Goal: Task Accomplishment & Management: Manage account settings

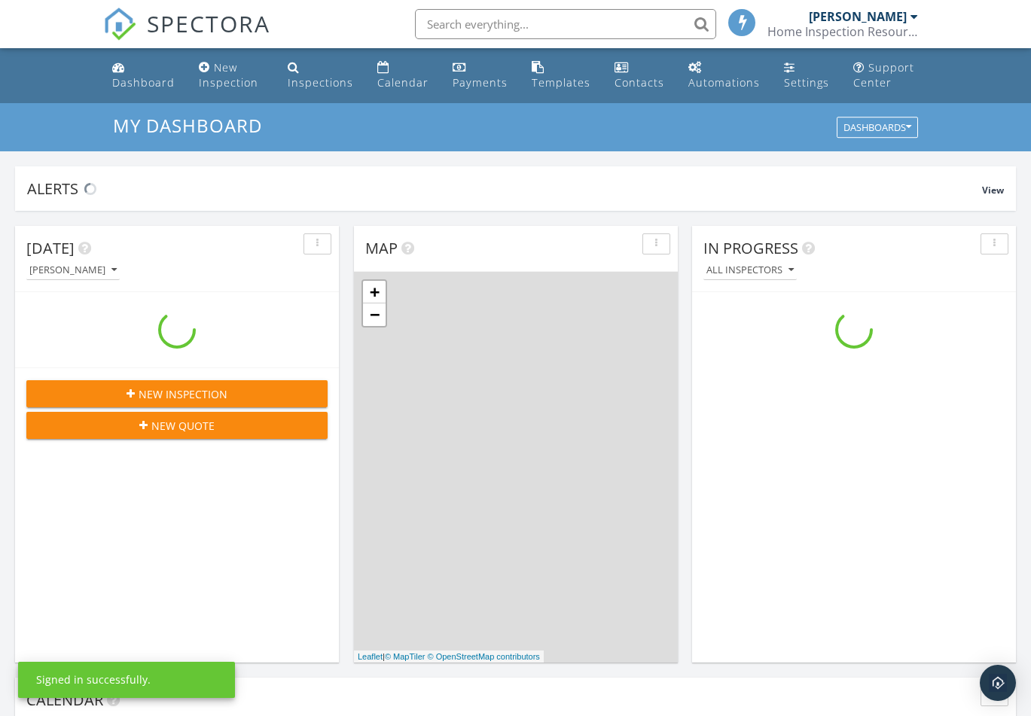
scroll to position [1394, 1054]
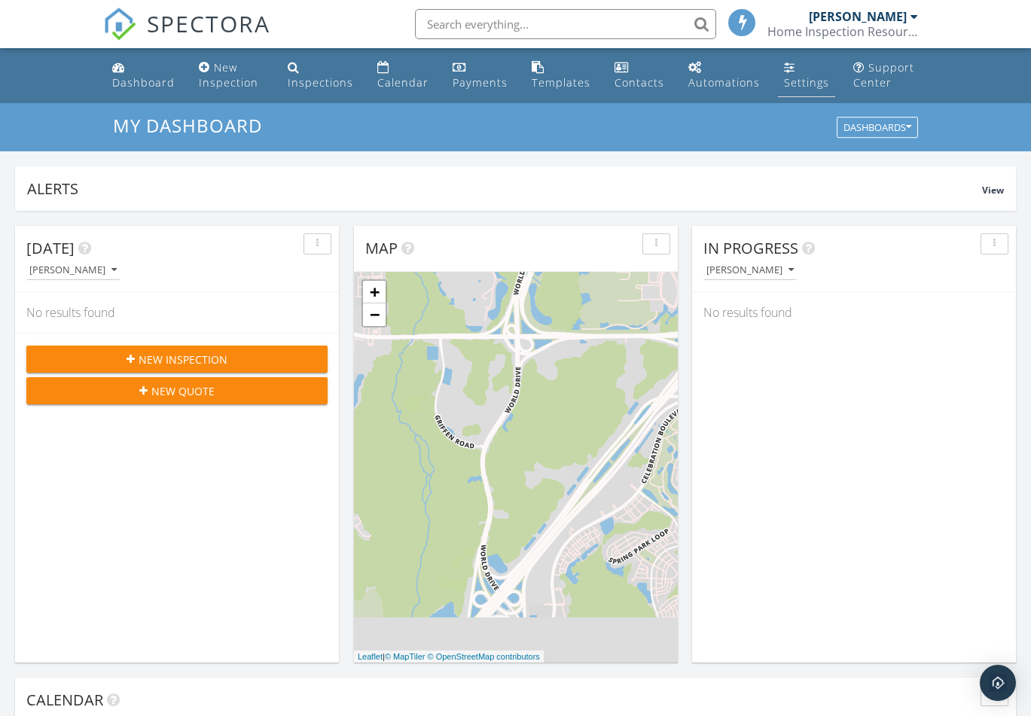
click at [806, 70] on link "Settings" at bounding box center [806, 75] width 57 height 43
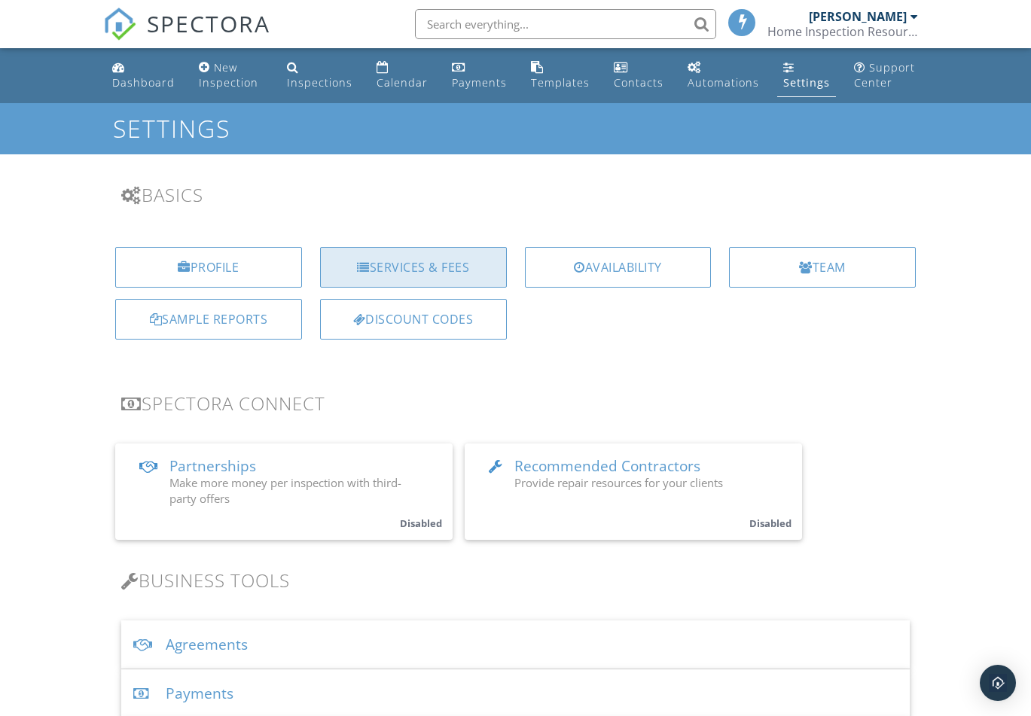
click at [416, 273] on div "Services & Fees" at bounding box center [413, 267] width 187 height 41
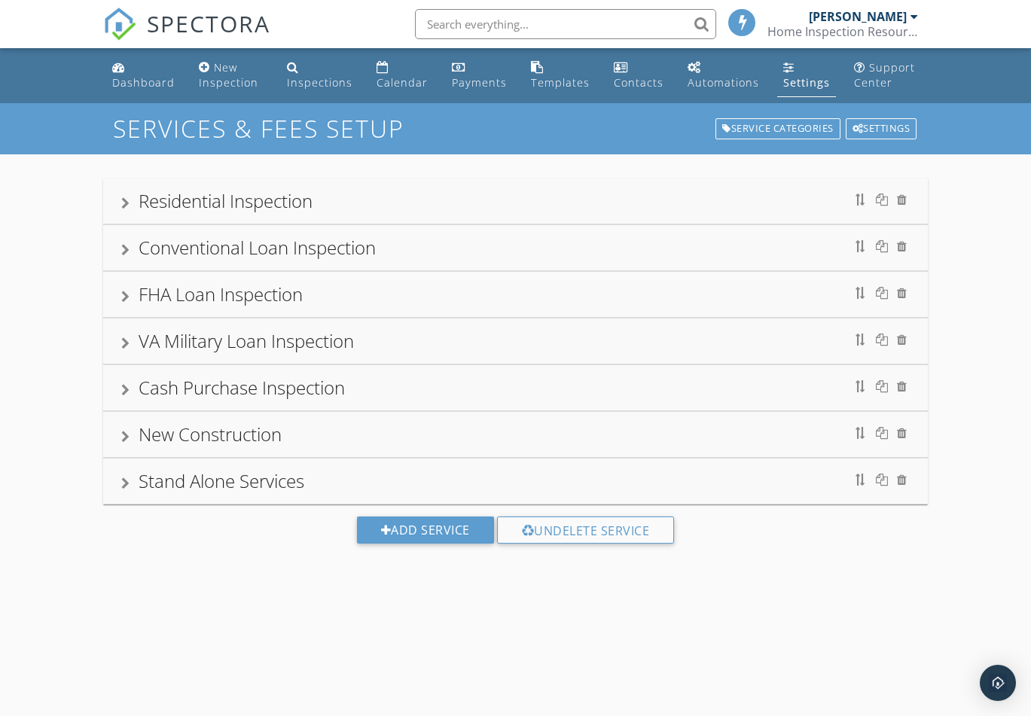
click at [212, 208] on div "Residential Inspection" at bounding box center [226, 200] width 174 height 25
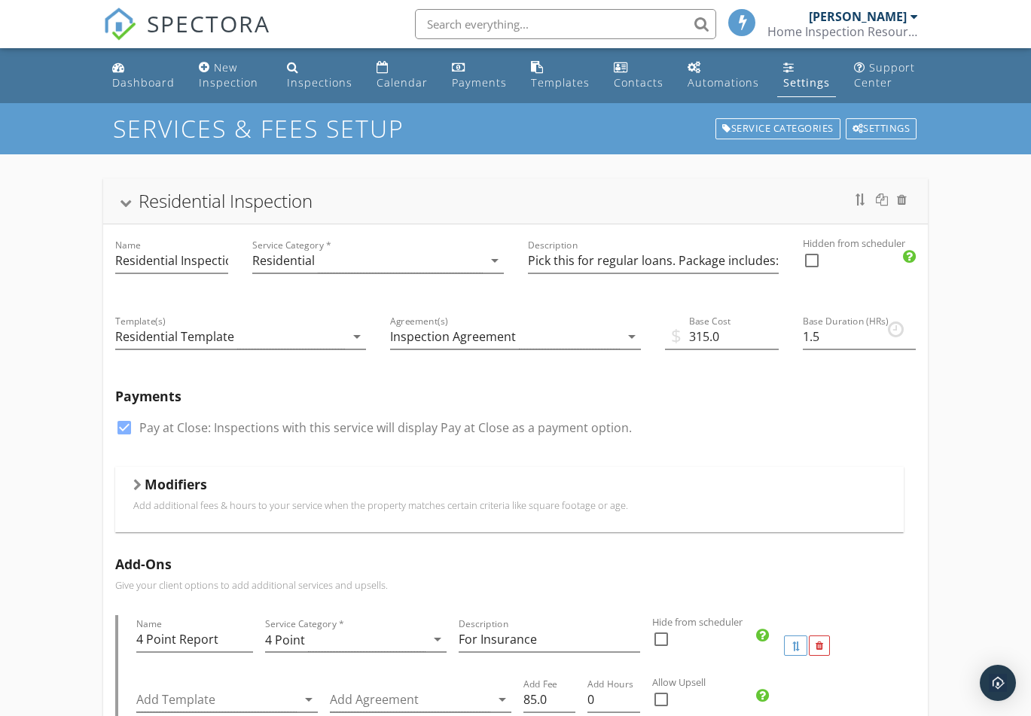
click at [177, 490] on h5 "Modifiers" at bounding box center [176, 484] width 63 height 15
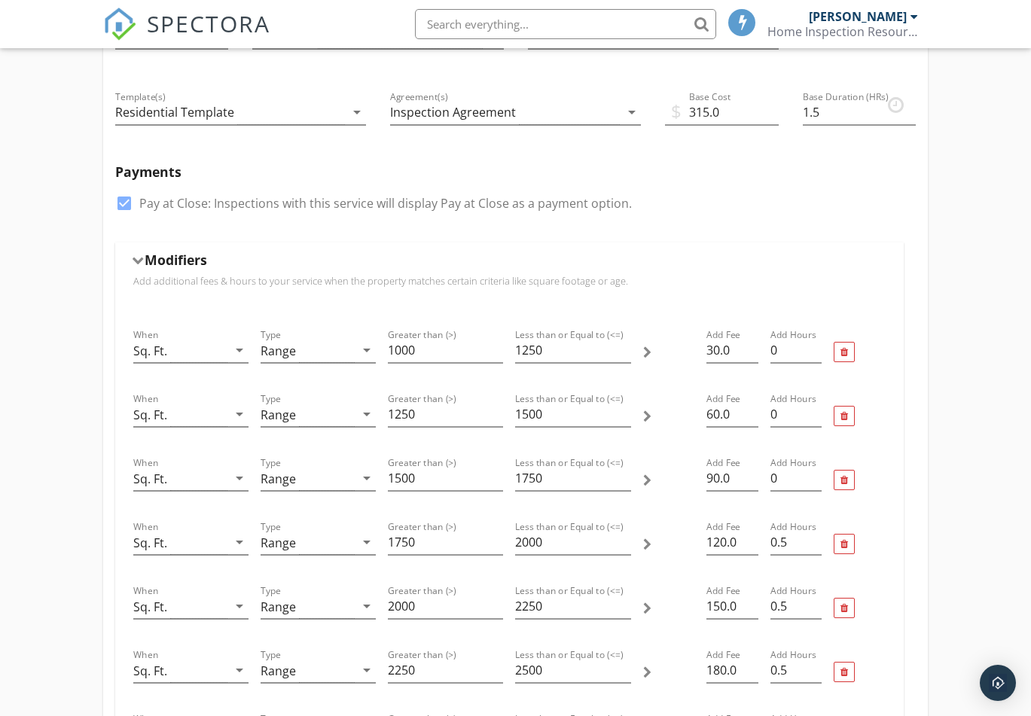
scroll to position [226, 0]
click at [147, 263] on h5 "Modifiers" at bounding box center [176, 258] width 63 height 15
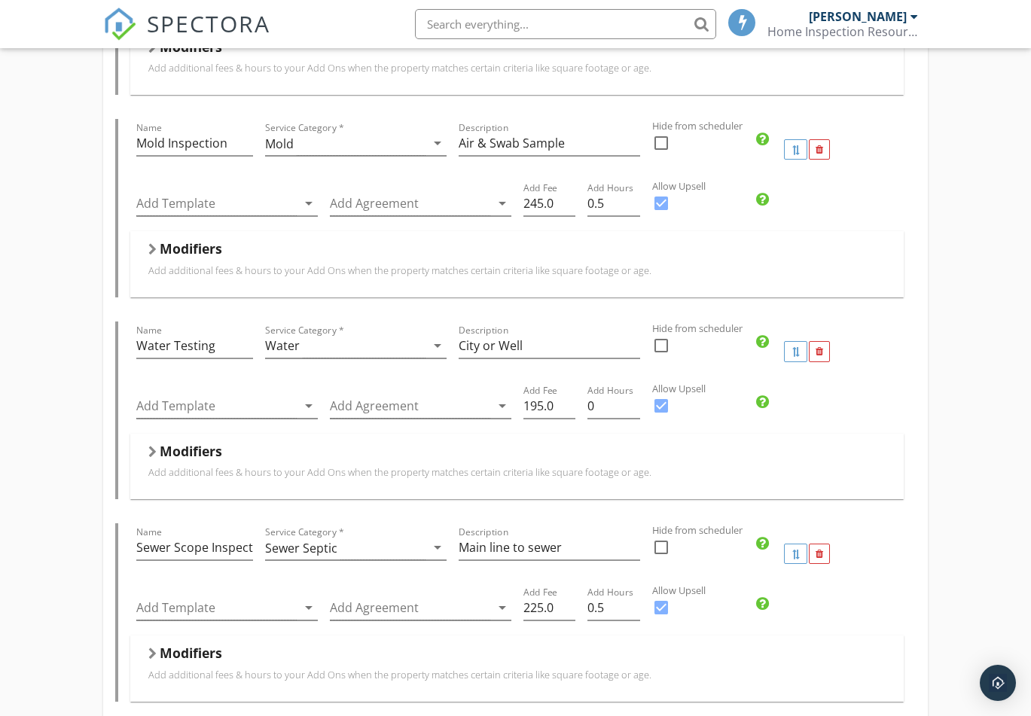
scroll to position [902, 0]
click at [532, 405] on input "195.0" at bounding box center [549, 404] width 53 height 25
type input "235"
click at [529, 607] on input "225.0" at bounding box center [549, 606] width 53 height 25
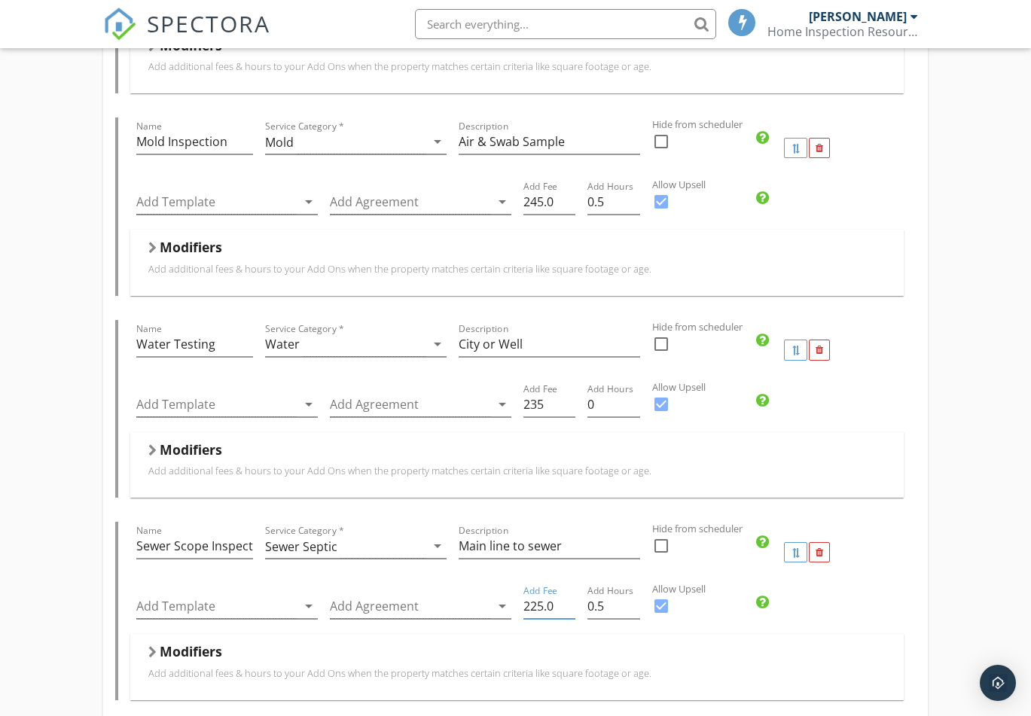
click at [529, 607] on input "225.0" at bounding box center [549, 606] width 53 height 25
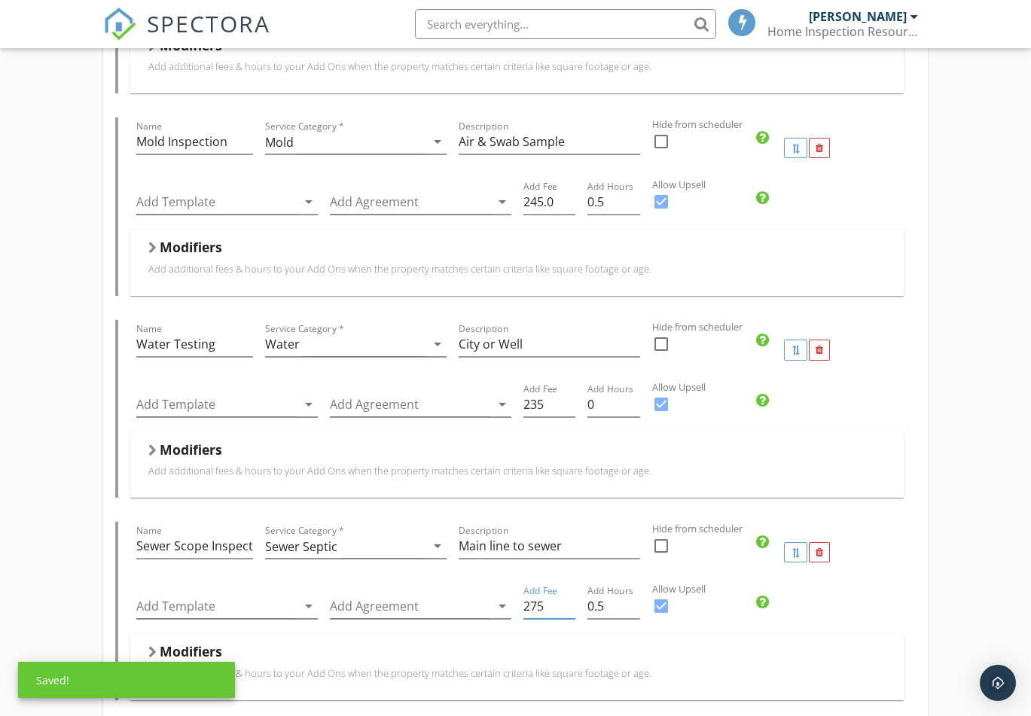
type input "275"
click at [755, 656] on div "Modifiers" at bounding box center [516, 654] width 737 height 23
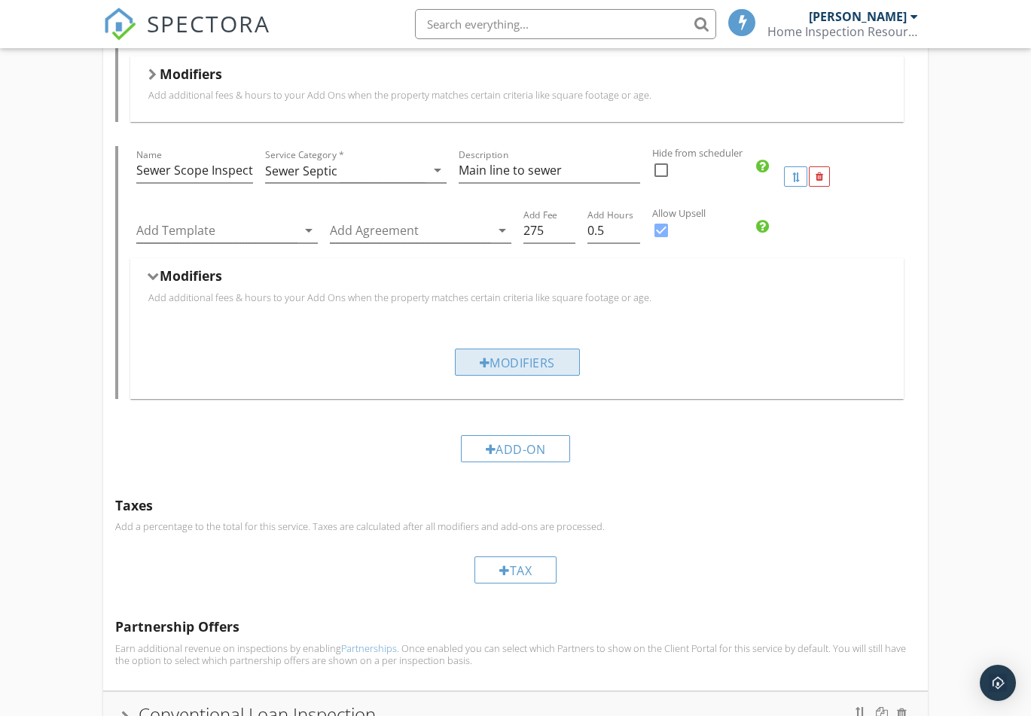
scroll to position [1279, 0]
click at [525, 448] on div "Add-On" at bounding box center [516, 448] width 110 height 27
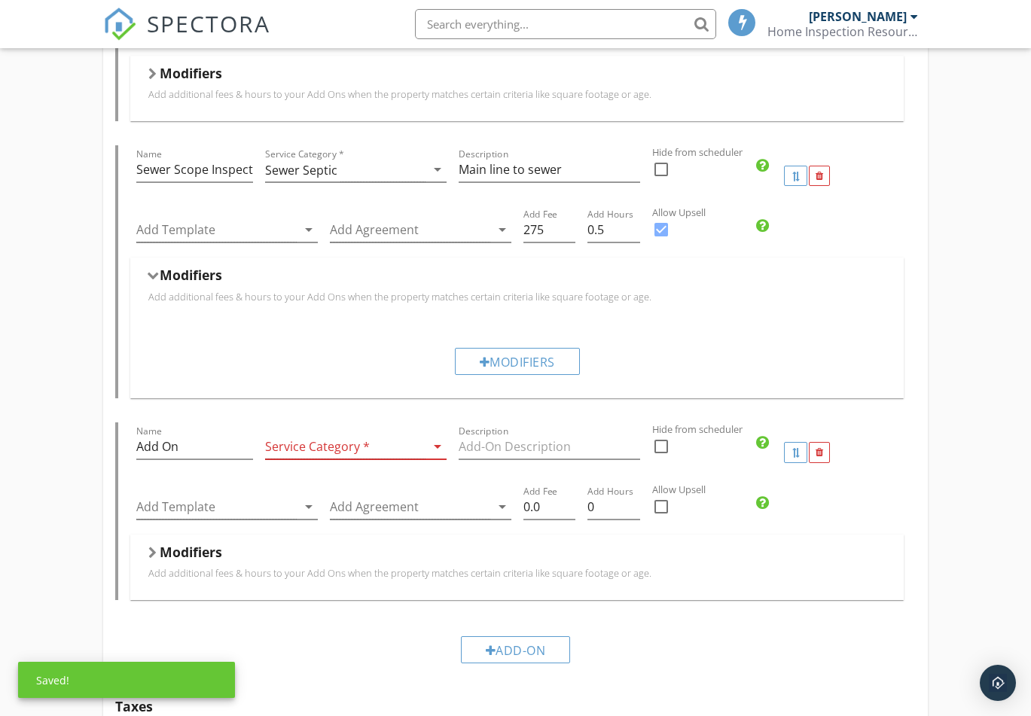
click at [355, 450] on div at bounding box center [345, 447] width 160 height 25
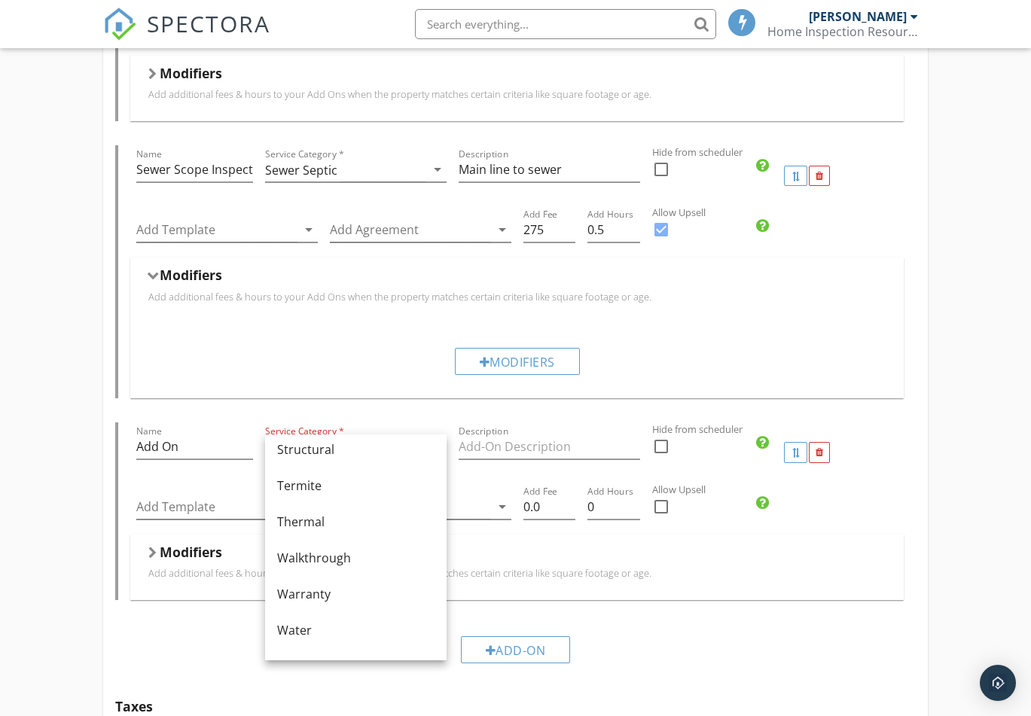
scroll to position [907, 0]
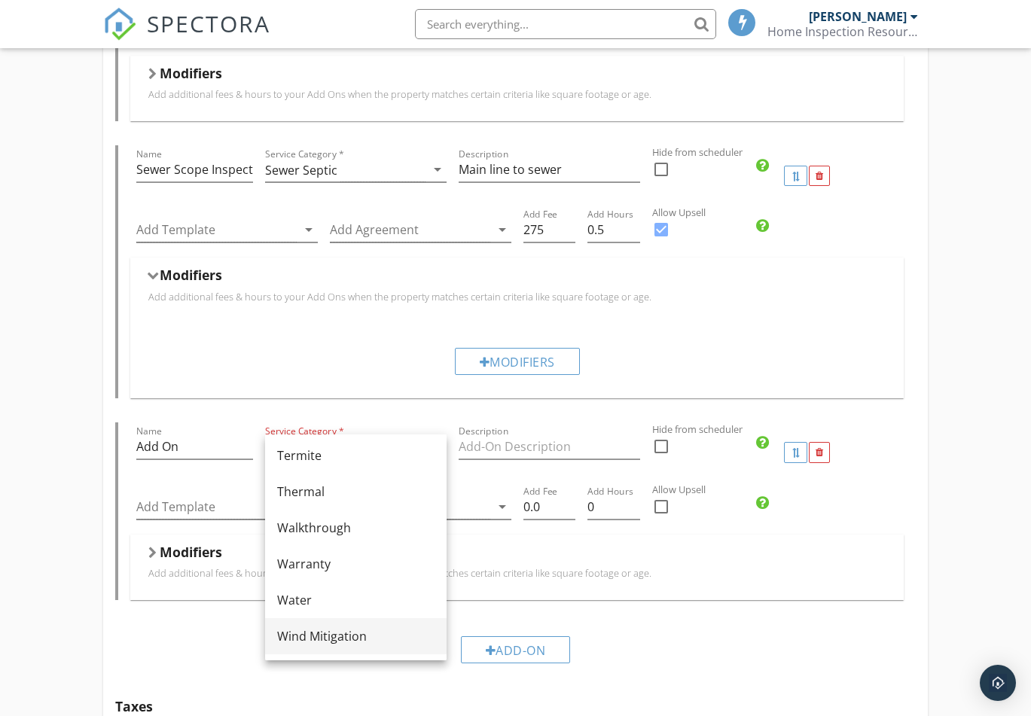
click at [319, 631] on div "Wind Mitigation" at bounding box center [355, 636] width 157 height 18
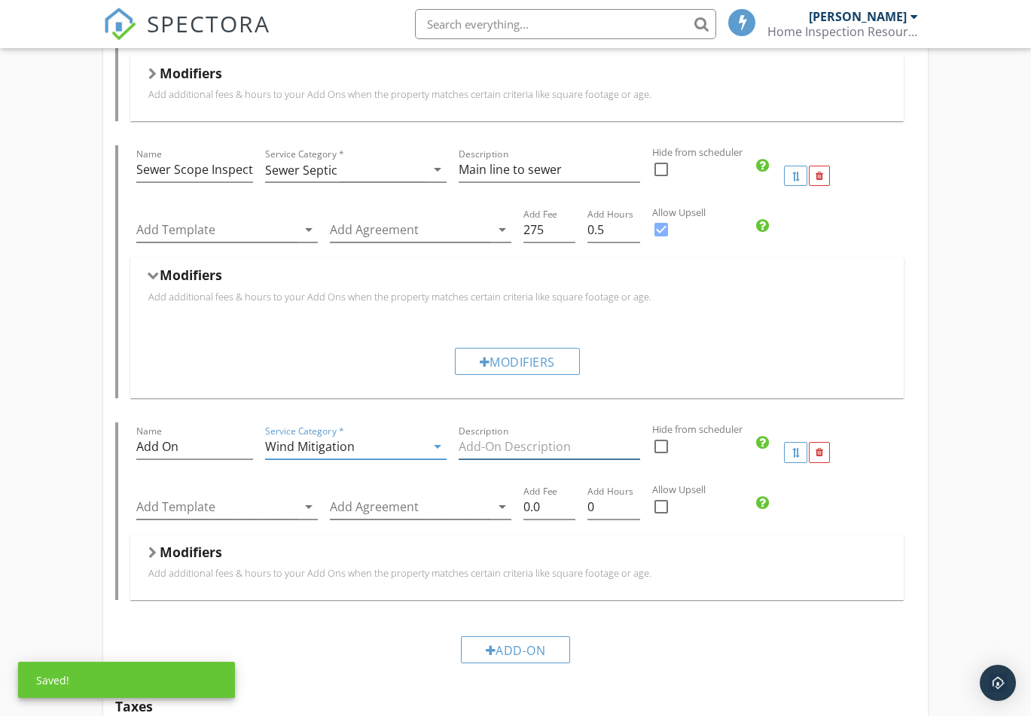
click at [494, 447] on input "Description" at bounding box center [549, 447] width 181 height 25
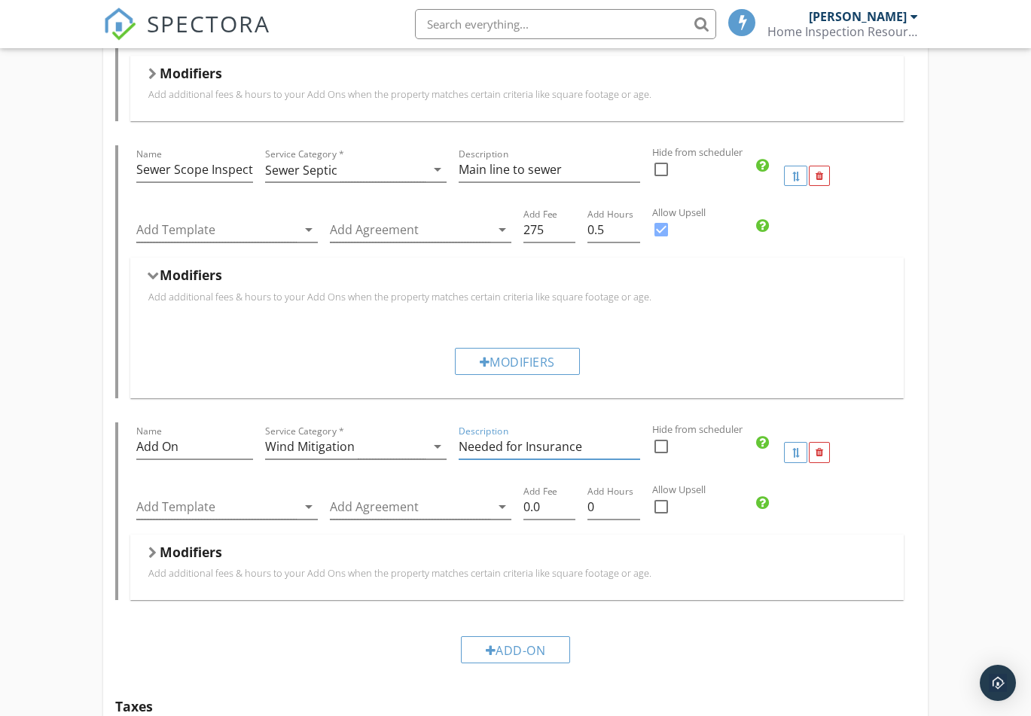
type input "Needed for Insurance"
click at [661, 508] on div at bounding box center [661, 507] width 26 height 26
checkbox input "true"
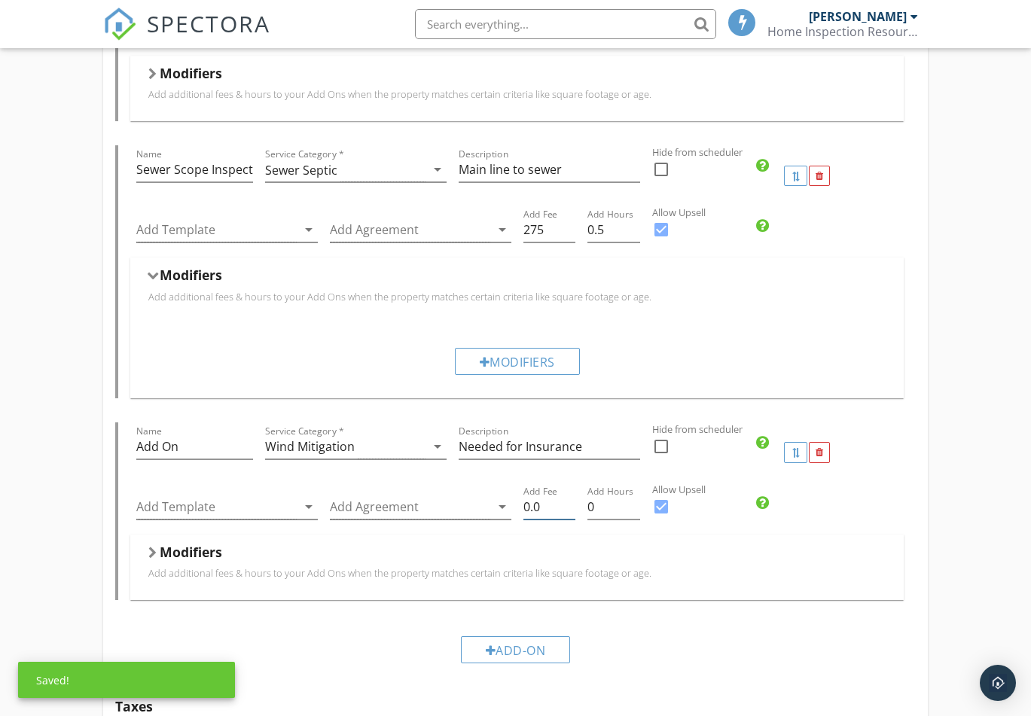
click at [544, 506] on input "0.0" at bounding box center [549, 507] width 53 height 25
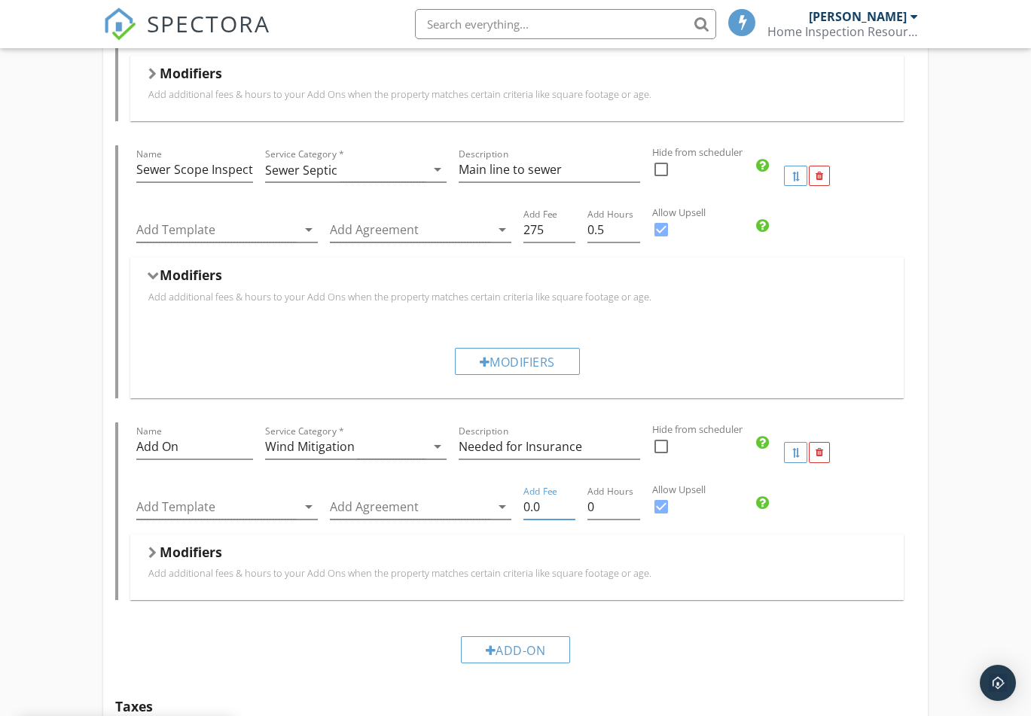
click at [544, 506] on input "0.0" at bounding box center [549, 507] width 53 height 25
drag, startPoint x: 543, startPoint y: 505, endPoint x: 498, endPoint y: 514, distance: 45.9
click at [498, 514] on div "Add Template arrow_drop_down Add Agreement arrow_drop_down Add Fee 0.0 Add Hour…" at bounding box center [516, 509] width 773 height 52
type input "65"
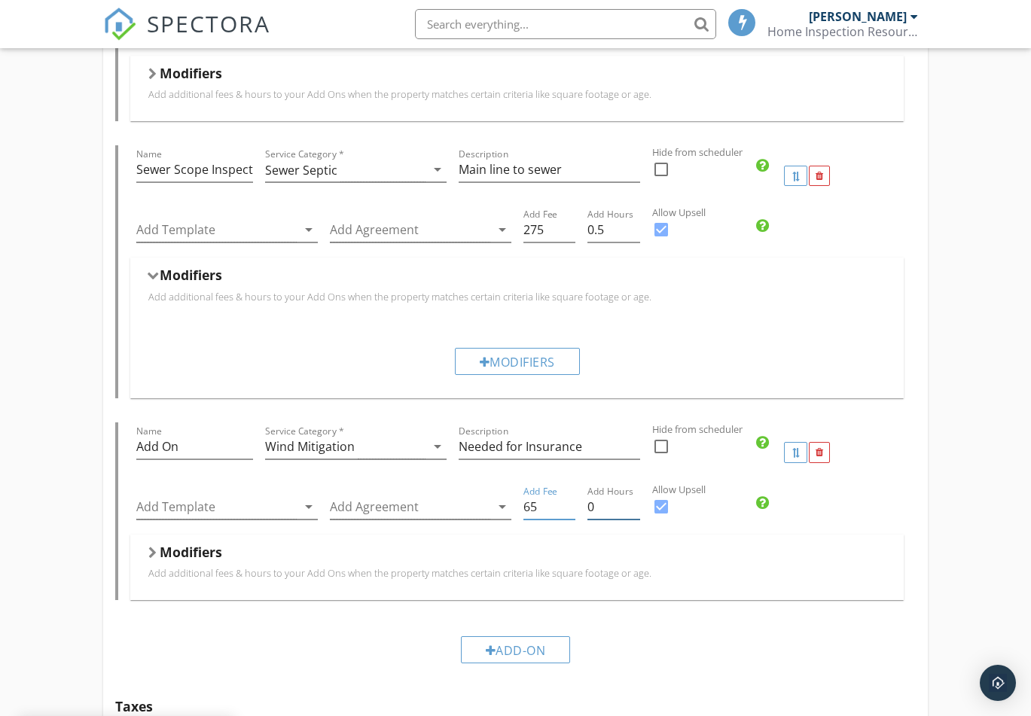
click at [609, 508] on input "0" at bounding box center [613, 507] width 53 height 25
type input "0.5"
click at [184, 452] on input "Add On" at bounding box center [194, 447] width 117 height 25
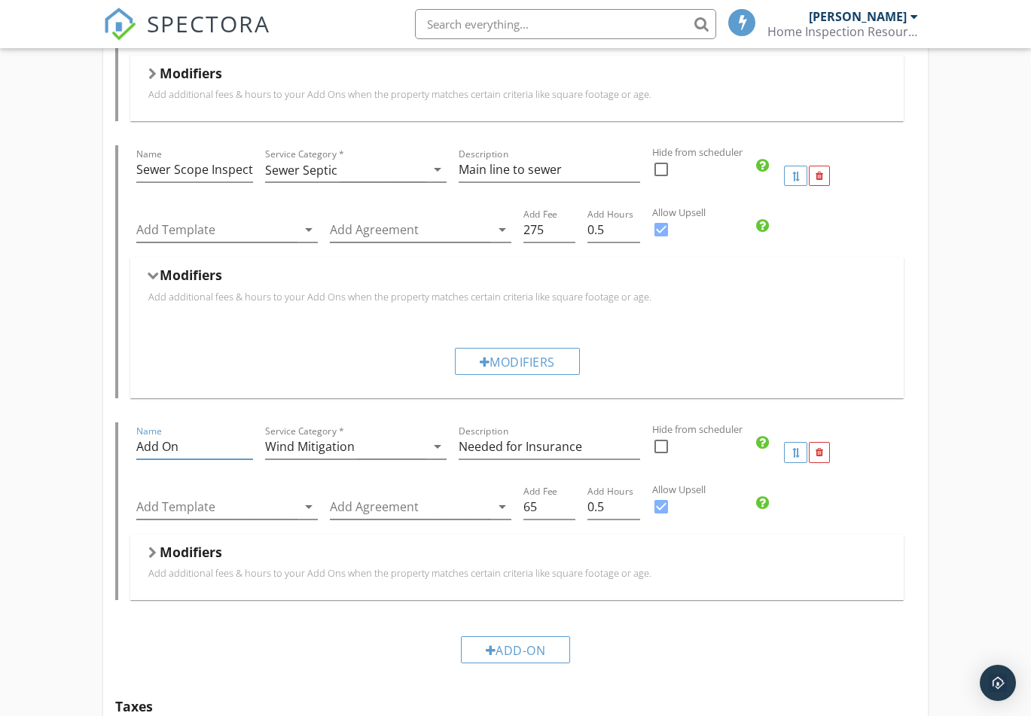
click at [184, 452] on input "Add On" at bounding box center [194, 447] width 117 height 25
type input "Wind Mitigation"
click at [349, 354] on div "Modifiers" at bounding box center [516, 361] width 749 height 50
click at [789, 451] on div at bounding box center [795, 452] width 23 height 21
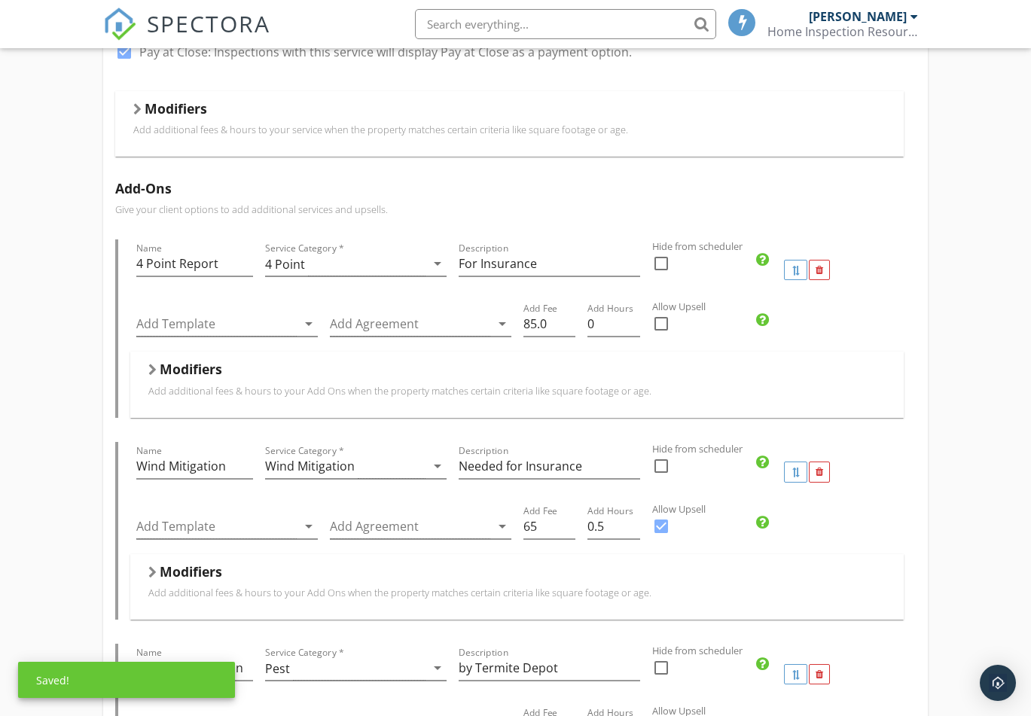
scroll to position [375, 0]
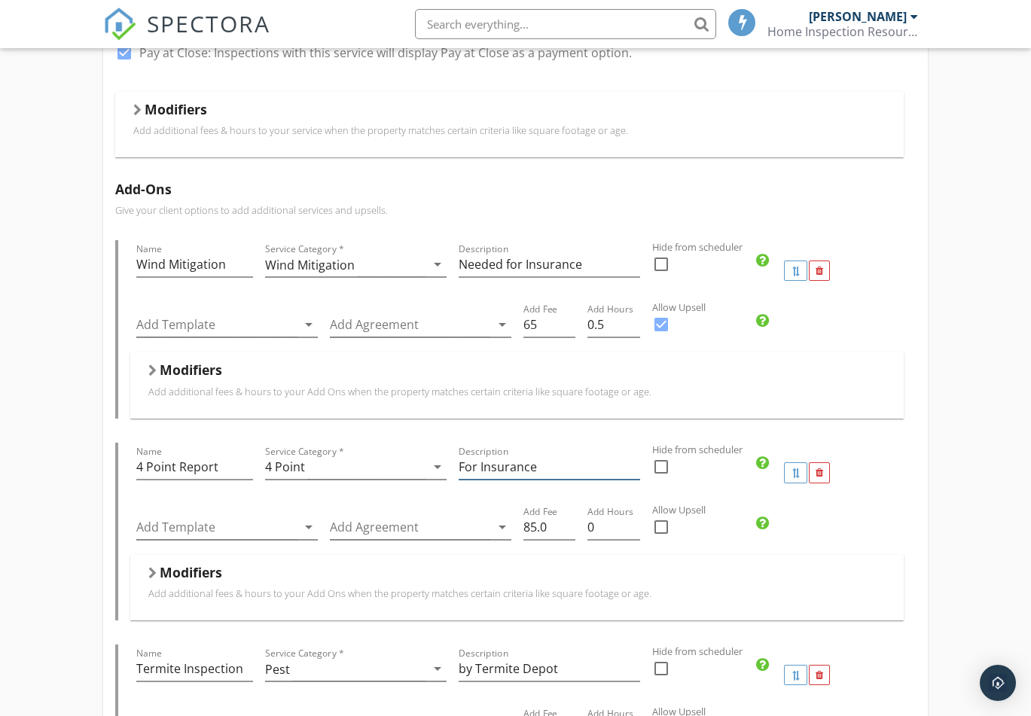
click at [552, 465] on input "For Insurance" at bounding box center [549, 467] width 181 height 25
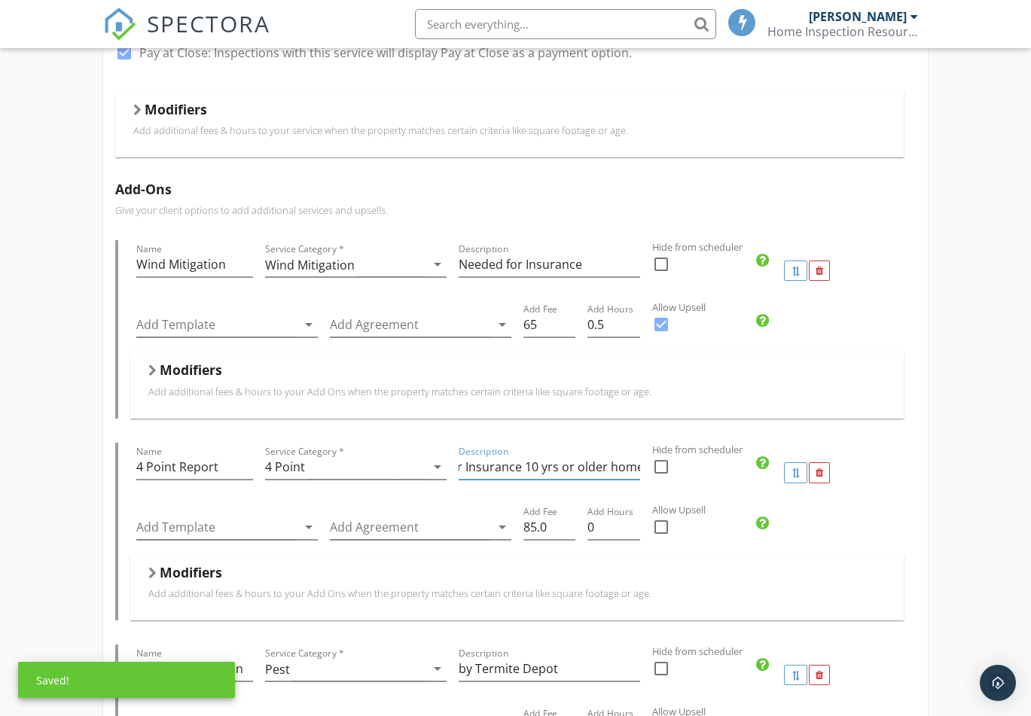
type input "For Insurance 10 yrs or older home"
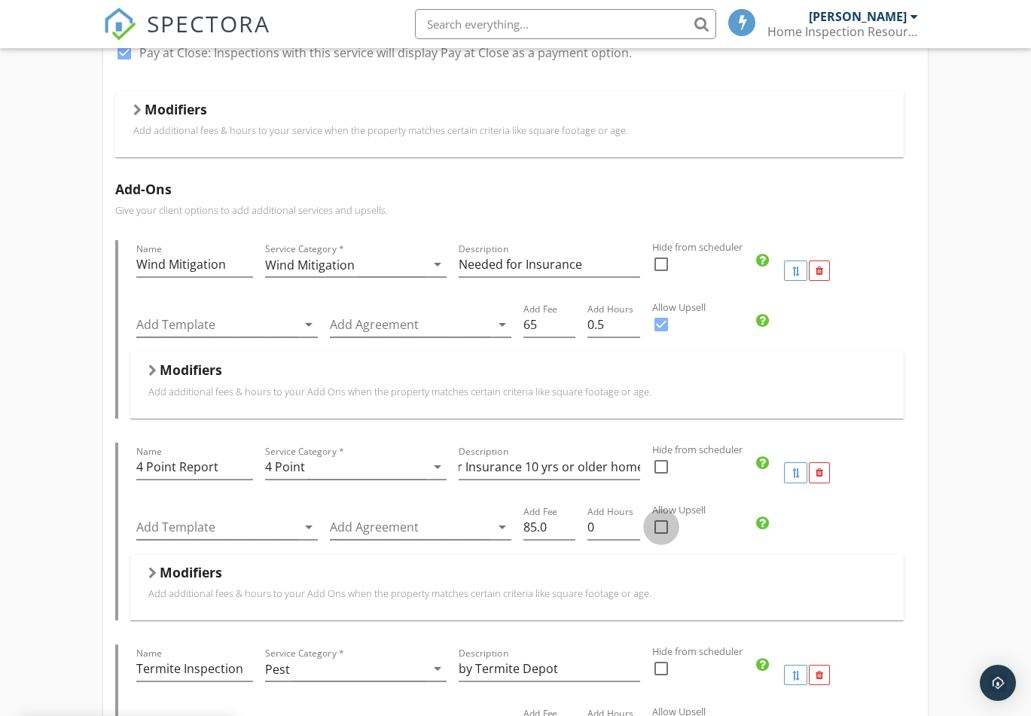
click at [666, 529] on div at bounding box center [661, 527] width 26 height 26
checkbox input "true"
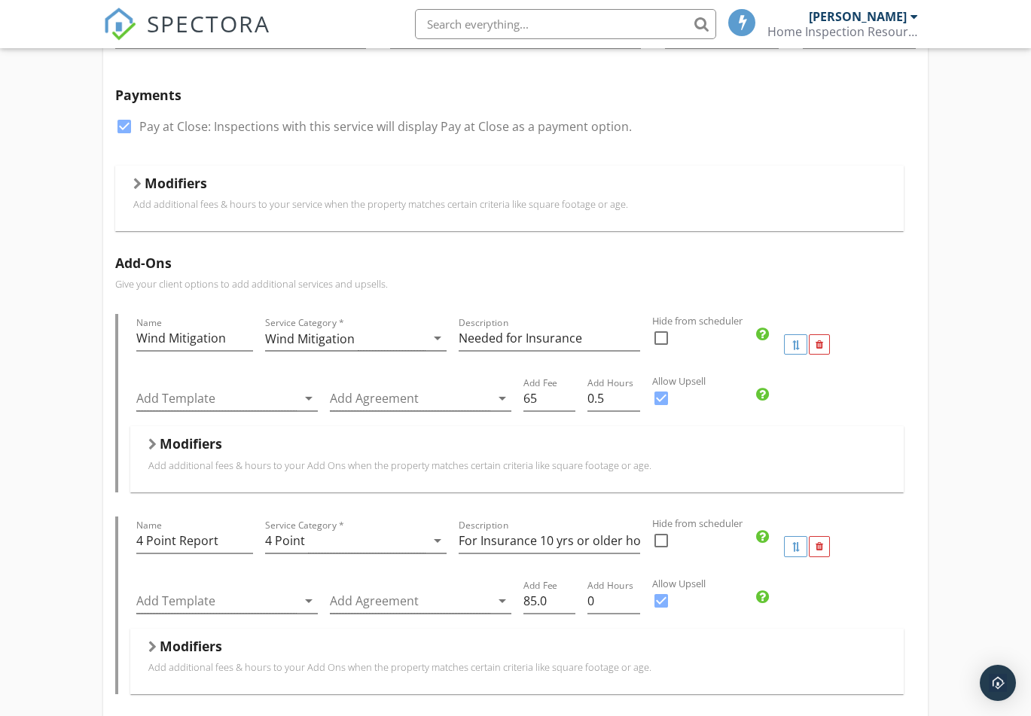
scroll to position [300, 0]
click at [606, 605] on input "0" at bounding box center [613, 602] width 53 height 25
type input "0.5"
click at [773, 648] on div "Modifiers" at bounding box center [516, 650] width 737 height 23
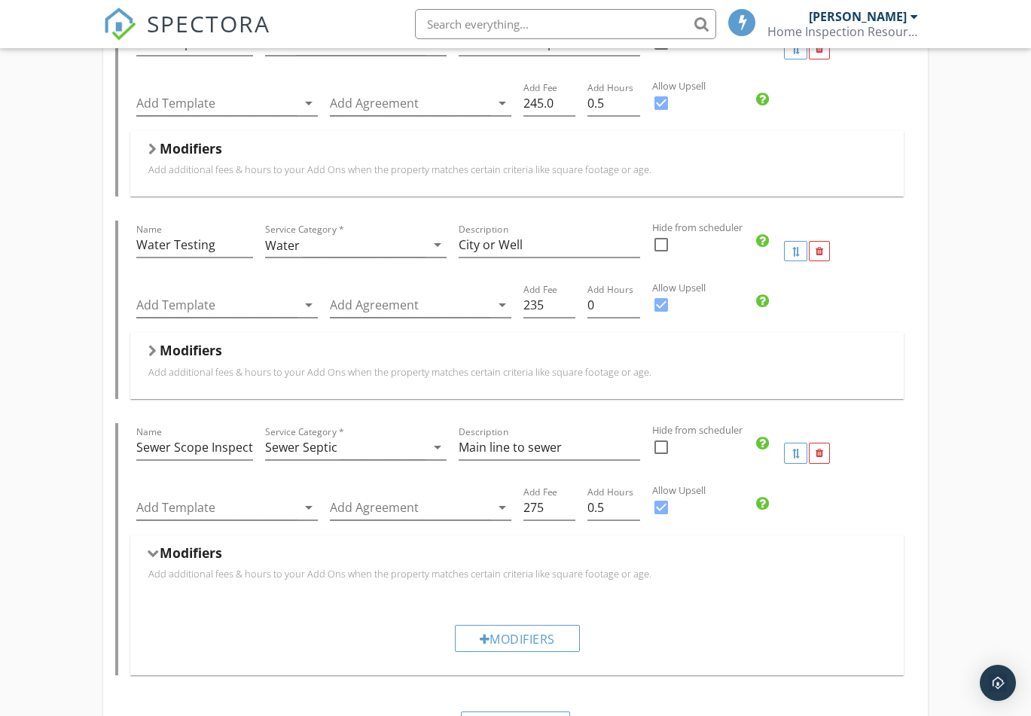
scroll to position [1279, 0]
click at [633, 296] on input "0.25" at bounding box center [613, 304] width 53 height 25
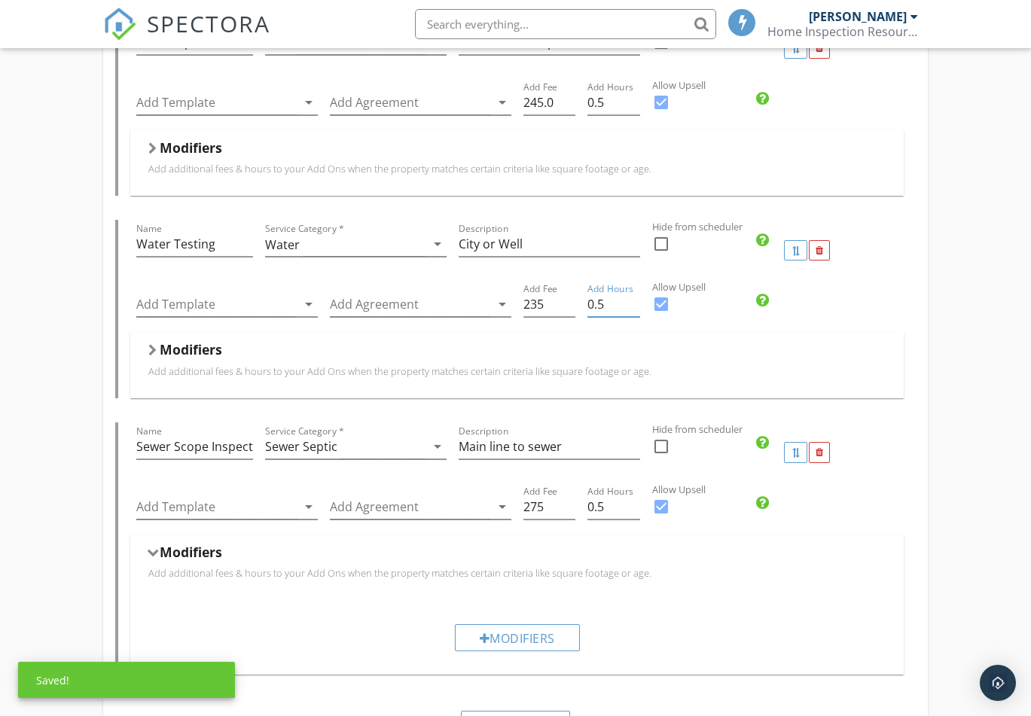
type input "0.5"
click at [746, 347] on div "Modifiers" at bounding box center [516, 352] width 737 height 23
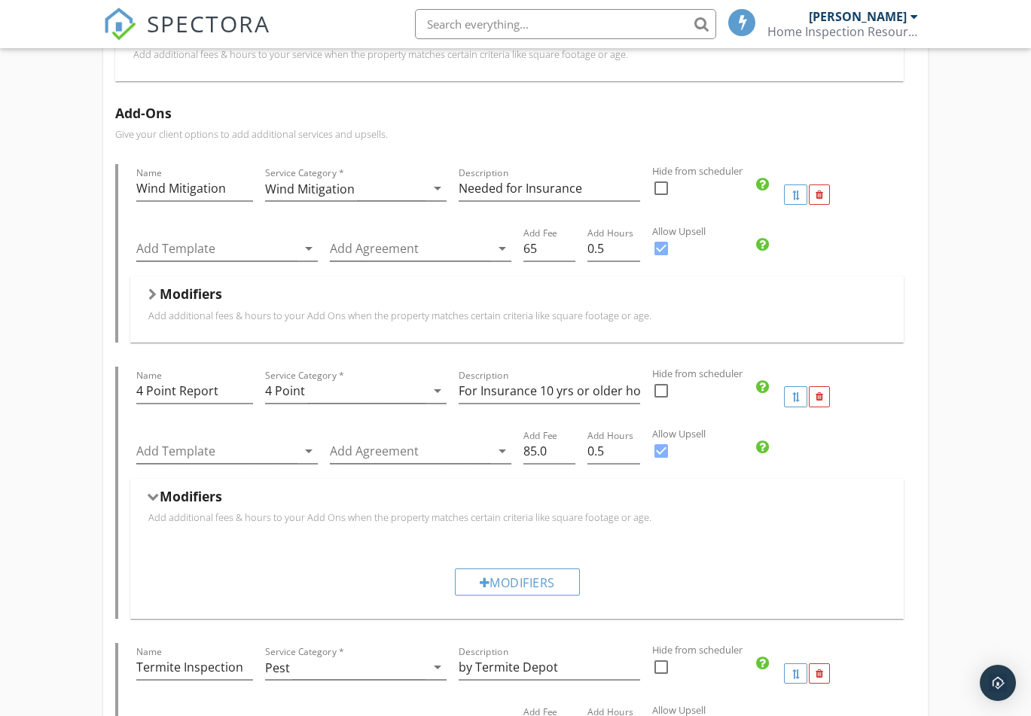
scroll to position [450, 0]
click at [540, 252] on input "65" at bounding box center [549, 249] width 53 height 25
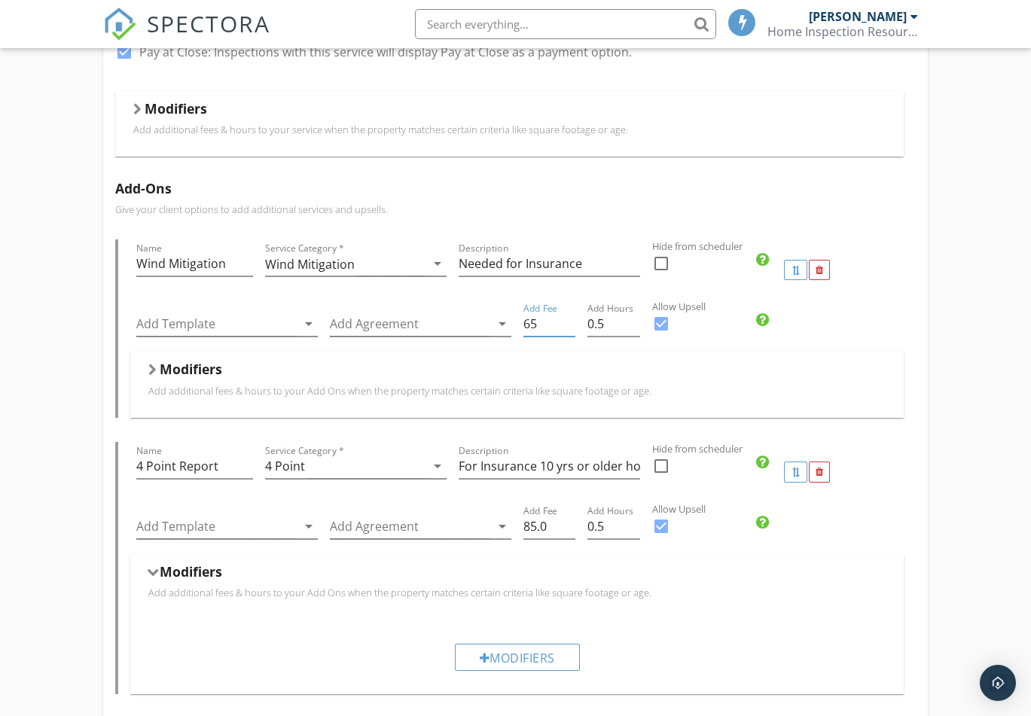
scroll to position [375, 0]
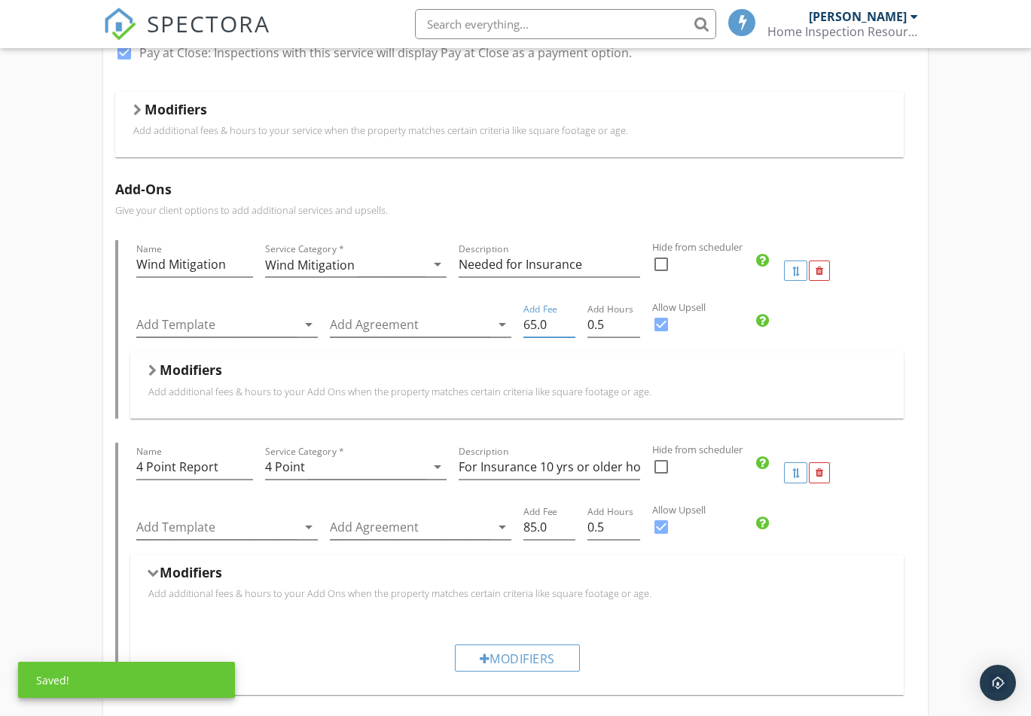
type input "65.0"
click at [776, 365] on div "Modifiers" at bounding box center [516, 372] width 737 height 23
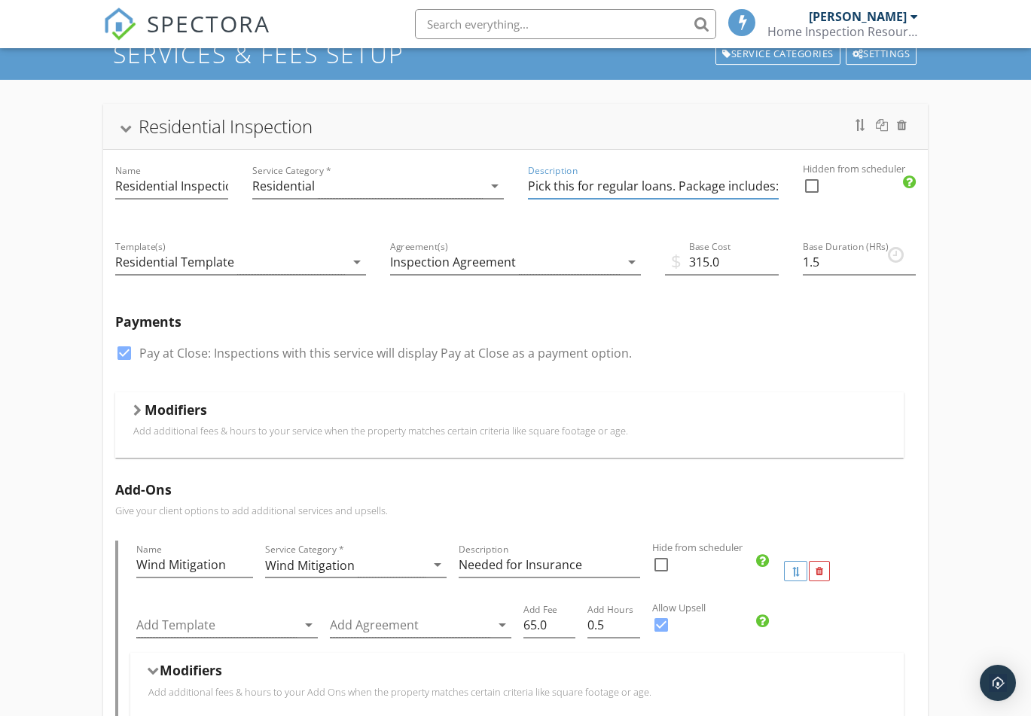
scroll to position [0, 168]
drag, startPoint x: 670, startPoint y: 186, endPoint x: 816, endPoint y: 179, distance: 146.3
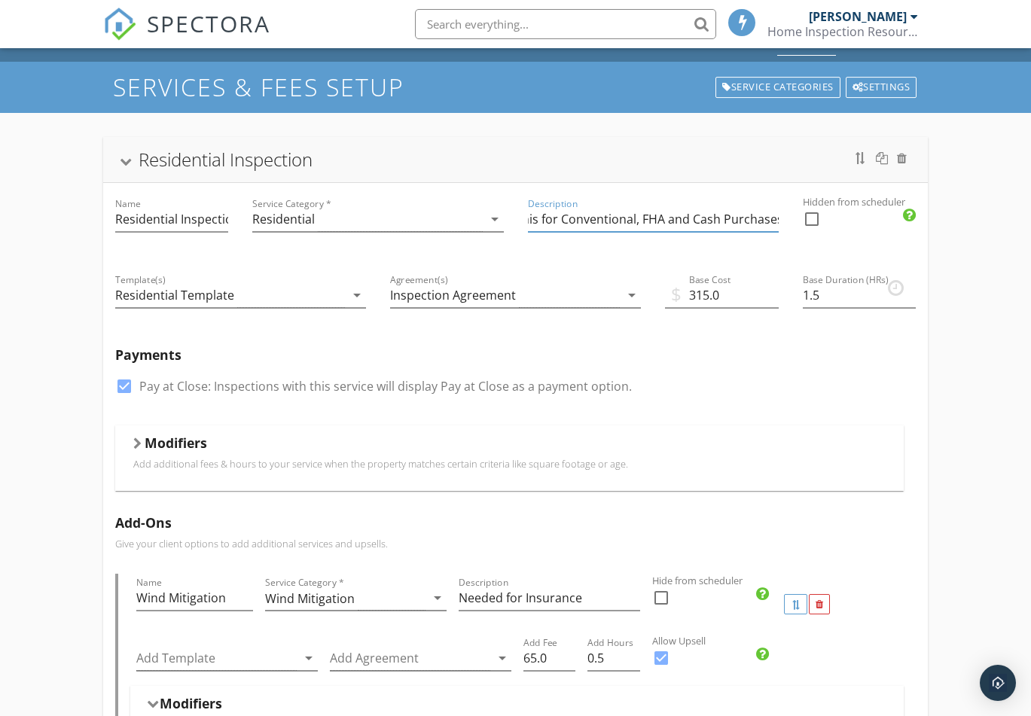
scroll to position [0, 0]
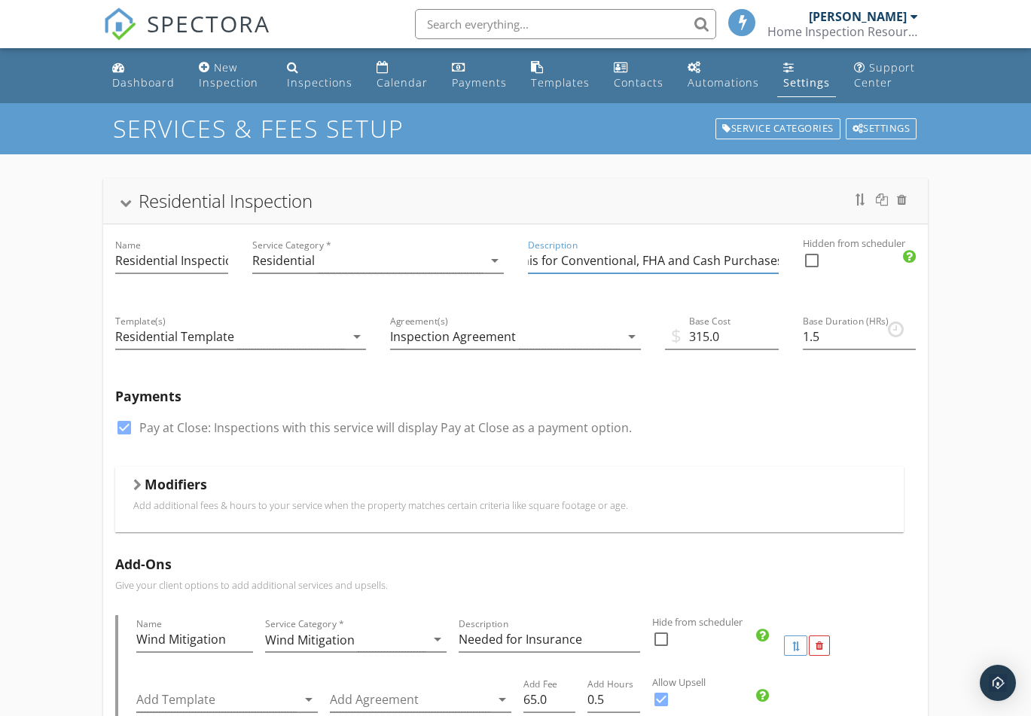
type input "Pick this for Conventional, FHA and Cash Purchases"
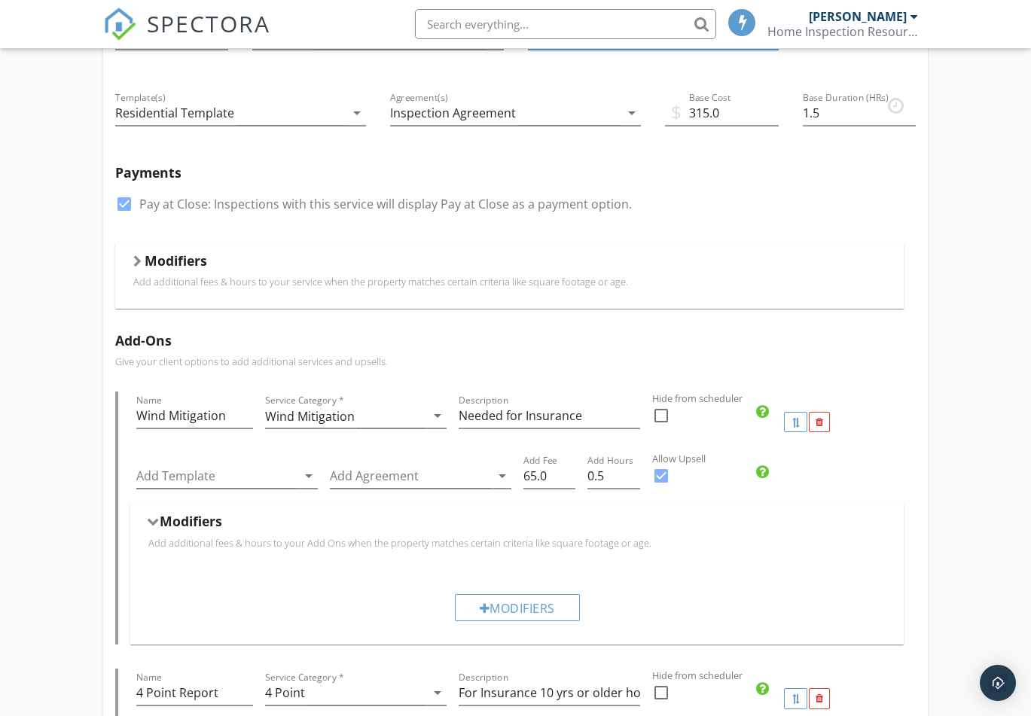
scroll to position [225, 0]
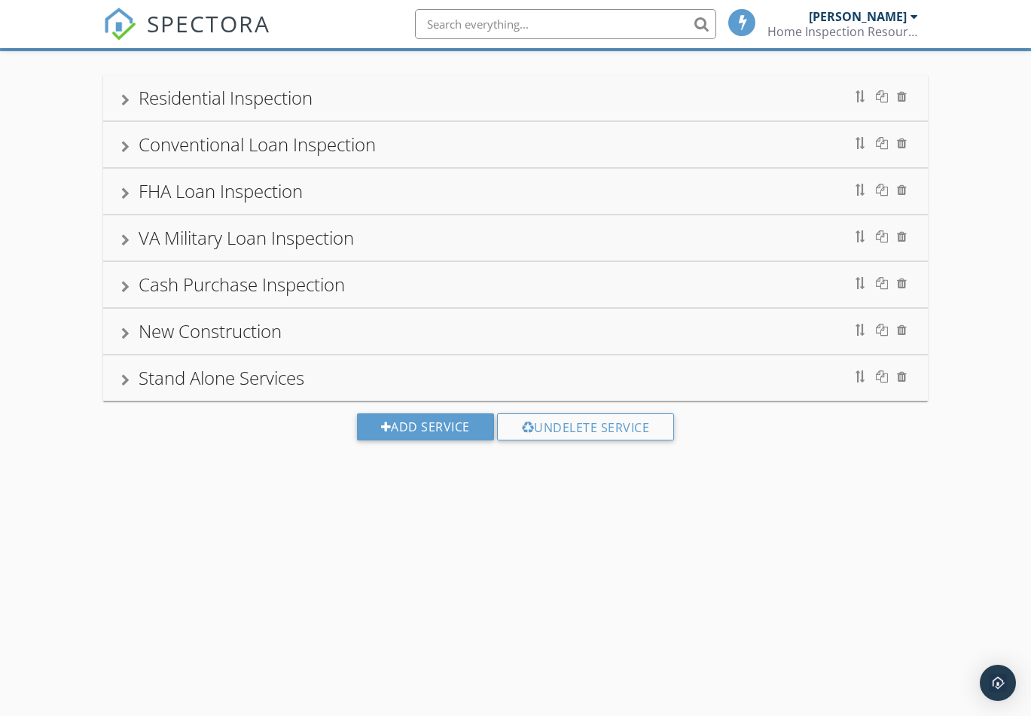
click at [127, 98] on div at bounding box center [125, 100] width 8 height 12
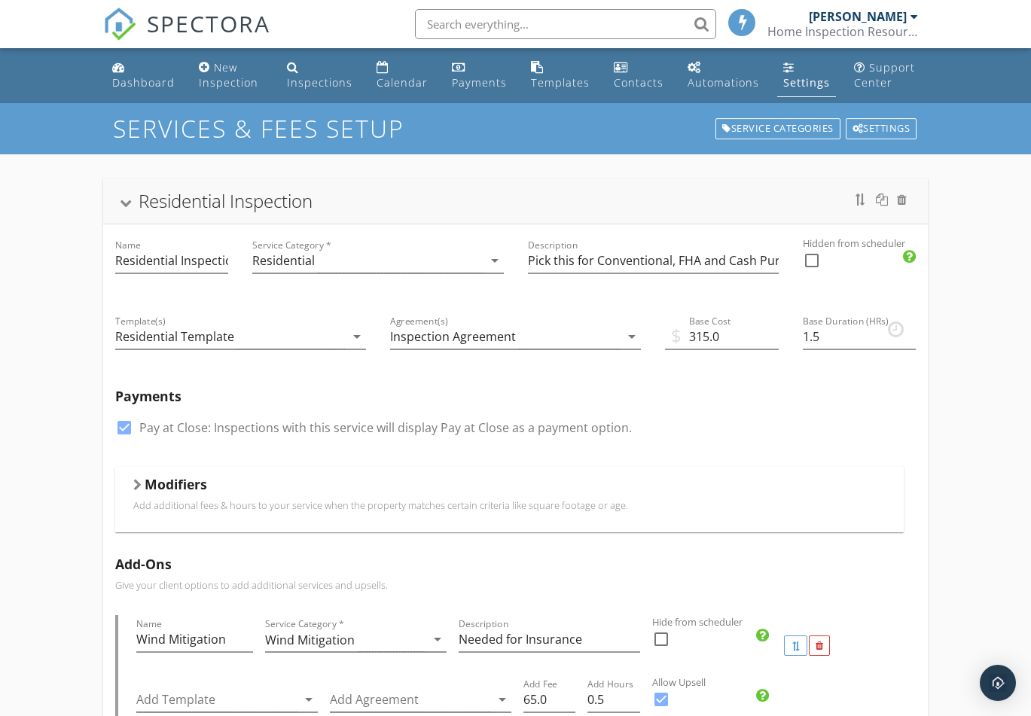
click at [706, 436] on div "check_box Pay at Close: Inspections with this service will display Pay at Close…" at bounding box center [515, 435] width 801 height 39
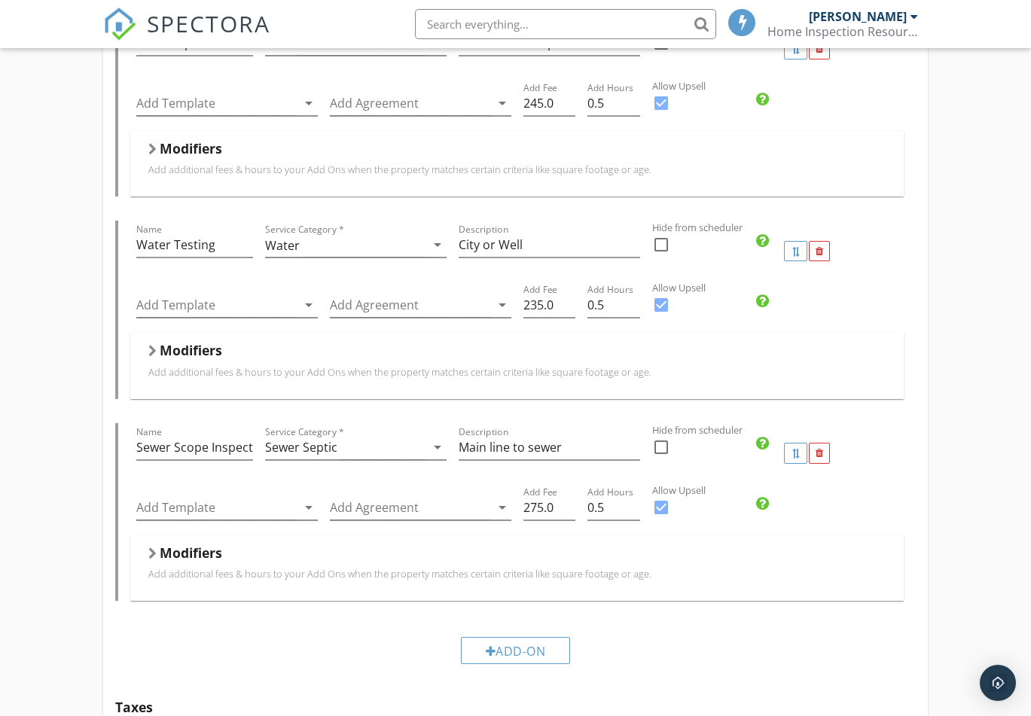
scroll to position [1204, 0]
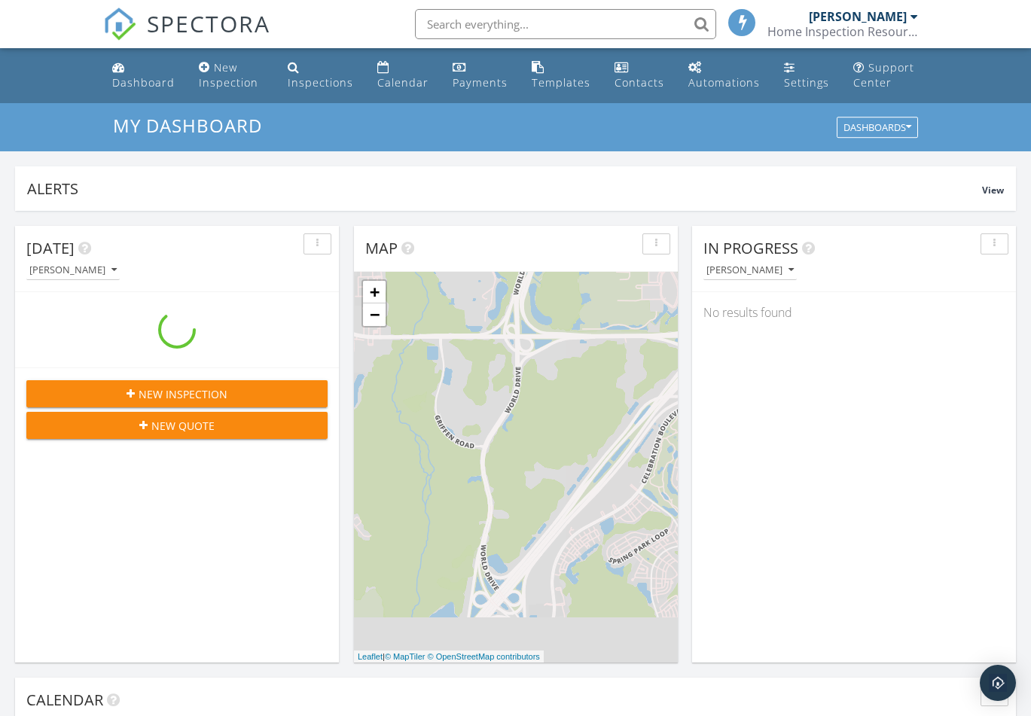
scroll to position [1394, 1054]
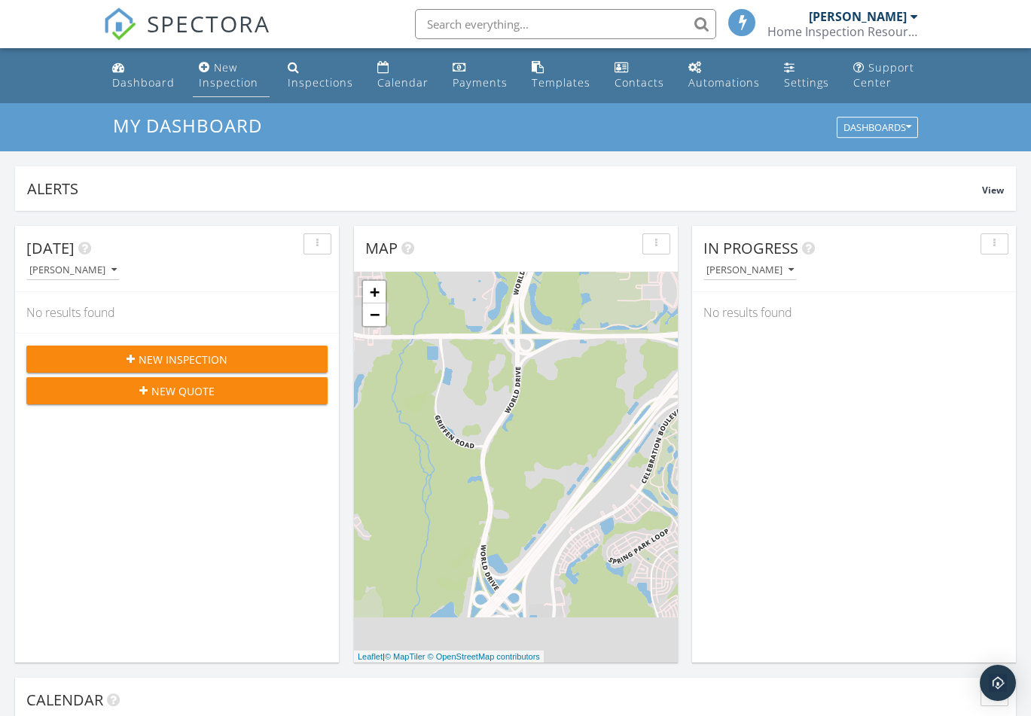
click at [202, 87] on div "New Inspection" at bounding box center [228, 74] width 59 height 29
click at [808, 70] on link "Settings" at bounding box center [806, 75] width 57 height 43
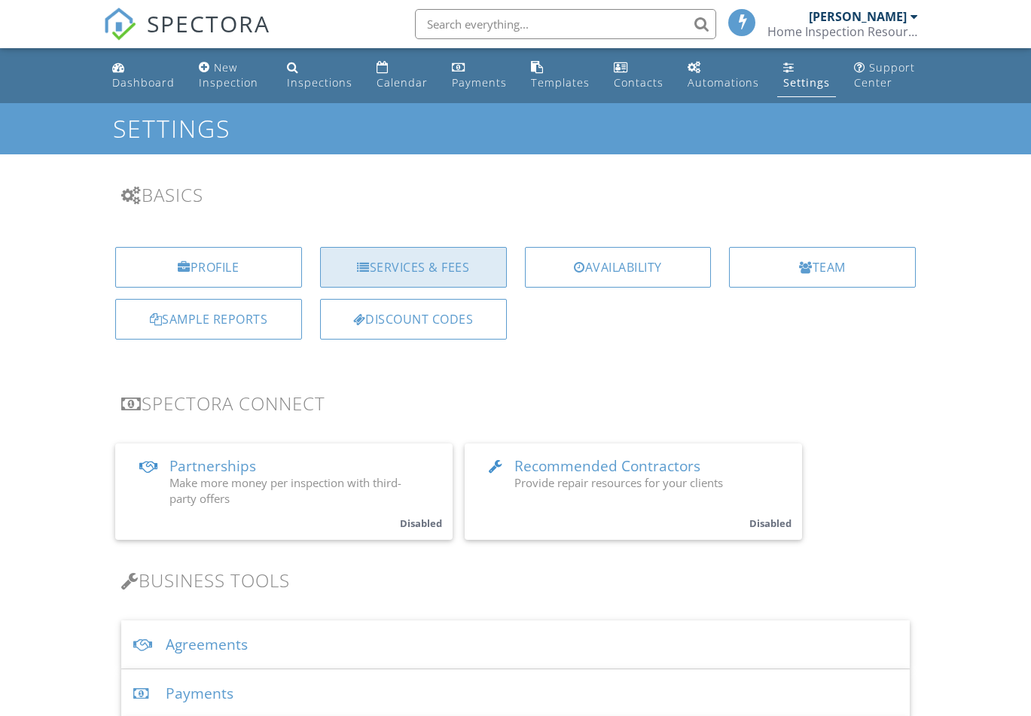
click at [415, 276] on div "Services & Fees" at bounding box center [413, 267] width 187 height 41
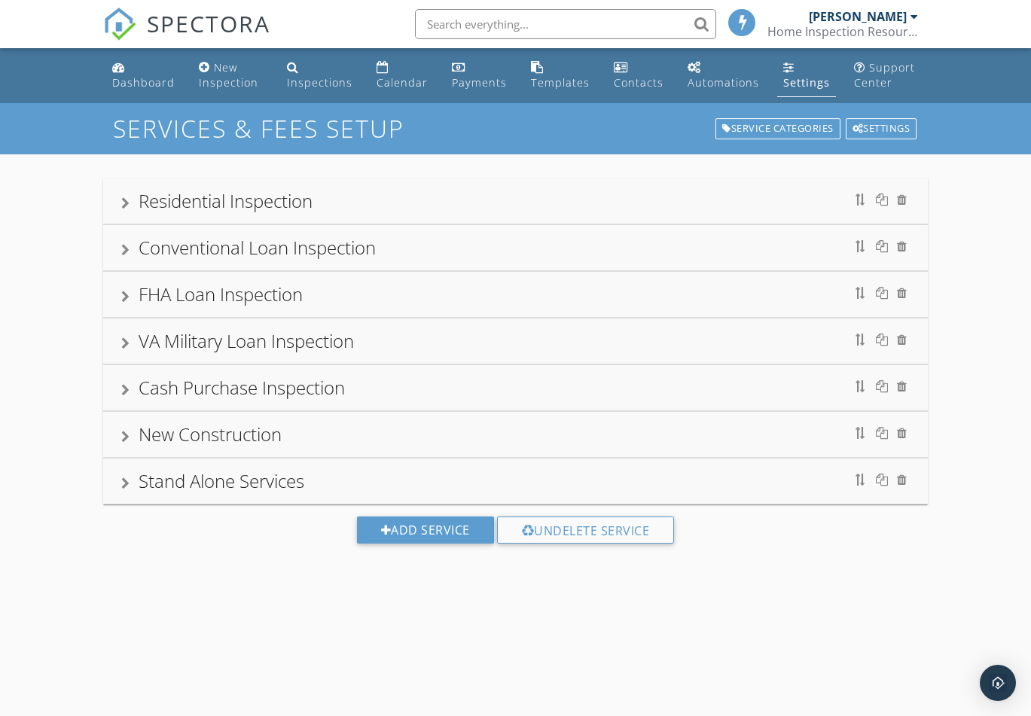
click at [780, 616] on div "SERVICES & FEES SETUP Service Categories Settings Residential Inspection Conven…" at bounding box center [515, 461] width 1031 height 716
click at [120, 201] on div "Residential Inspection" at bounding box center [515, 200] width 825 height 45
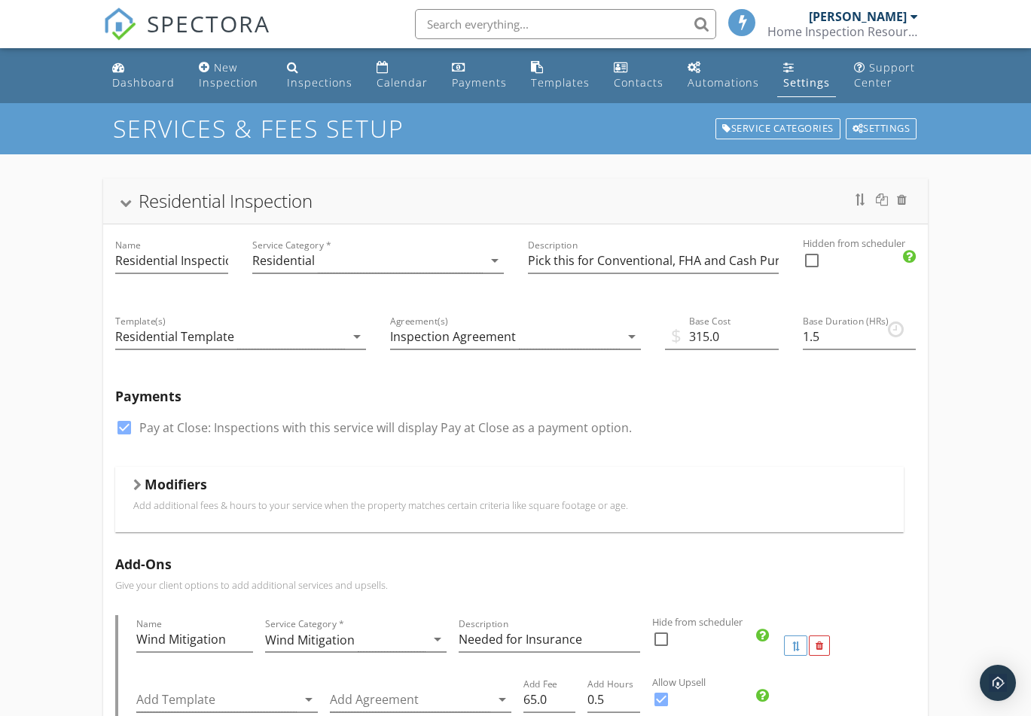
click at [131, 490] on div "Modifiers Add additional fees & hours to your service when the property matches…" at bounding box center [509, 500] width 788 height 66
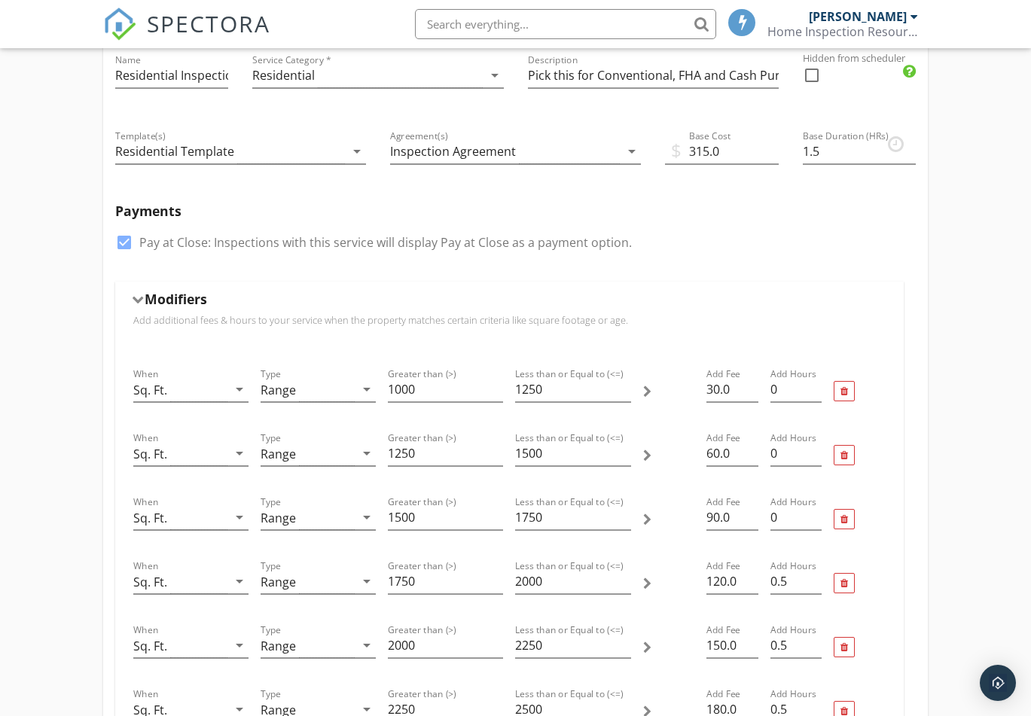
scroll to position [218, 0]
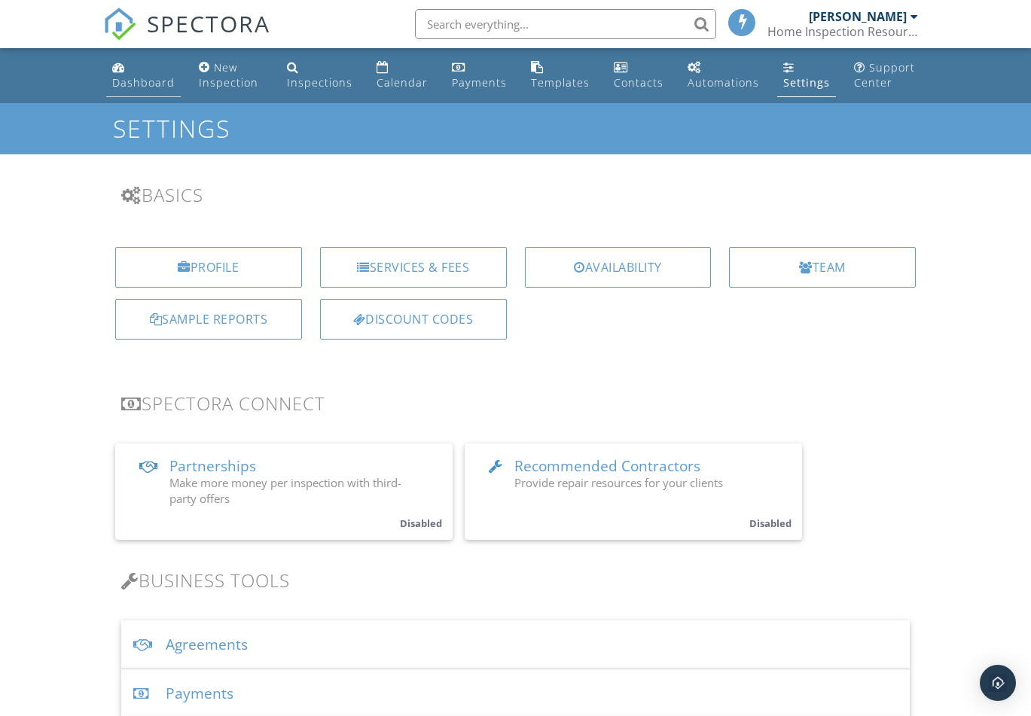
click at [122, 79] on div "Dashboard" at bounding box center [143, 82] width 63 height 14
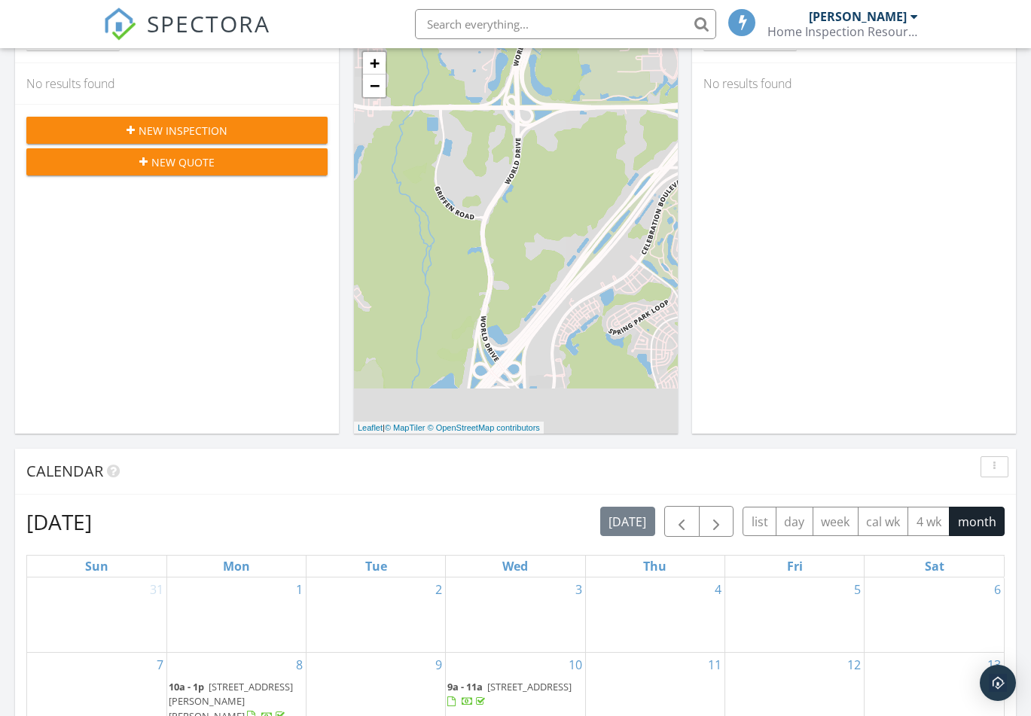
scroll to position [227, 0]
